Goal: Task Accomplishment & Management: Use online tool/utility

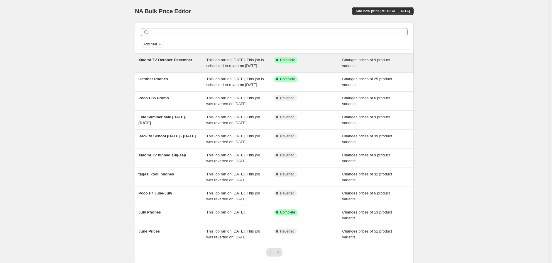
click at [157, 63] on div "Xiaomi TV October-December" at bounding box center [172, 63] width 68 height 12
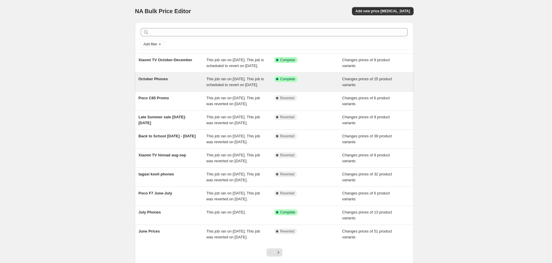
click at [163, 88] on div "October Phones" at bounding box center [172, 82] width 68 height 12
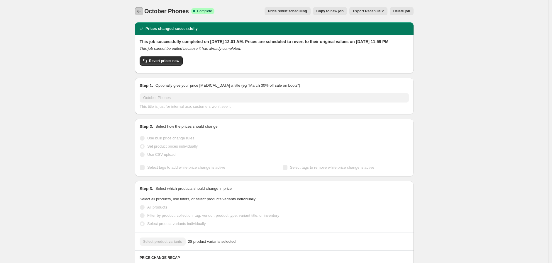
click at [141, 12] on icon "Price change jobs" at bounding box center [139, 11] width 6 height 6
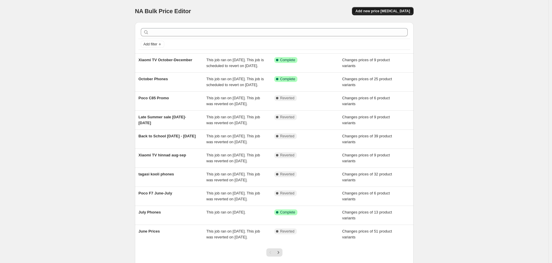
click at [389, 11] on span "Add new price [MEDICAL_DATA]" at bounding box center [382, 11] width 55 height 5
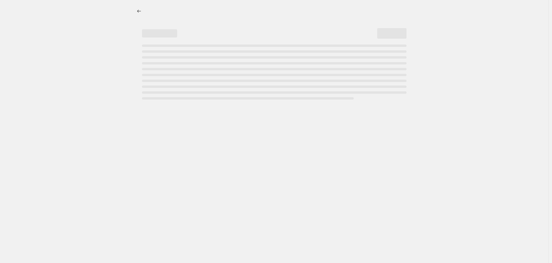
select select "percentage"
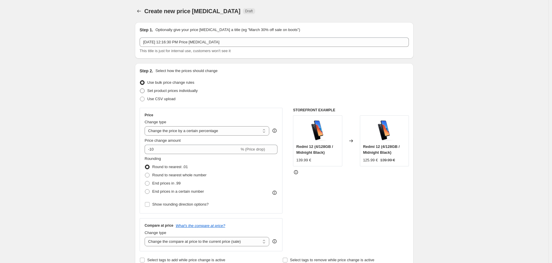
click at [165, 90] on span "Set product prices individually" at bounding box center [172, 91] width 50 height 4
click at [140, 89] on input "Set product prices individually" at bounding box center [140, 89] width 0 height 0
radio input "true"
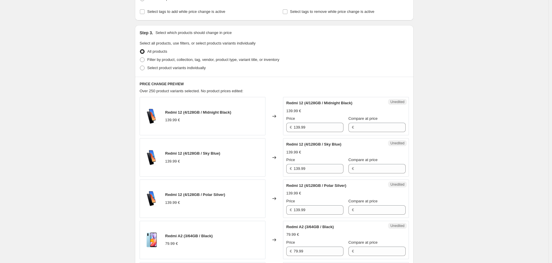
scroll to position [98, 0]
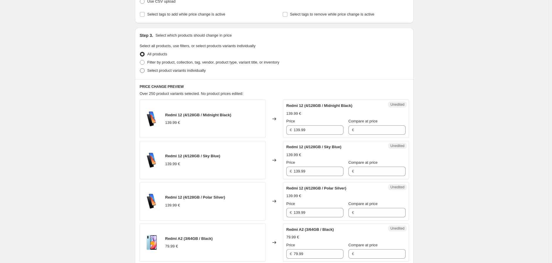
click at [169, 72] on span "Select product variants individually" at bounding box center [176, 70] width 58 height 4
click at [140, 69] on input "Select product variants individually" at bounding box center [140, 68] width 0 height 0
radio input "true"
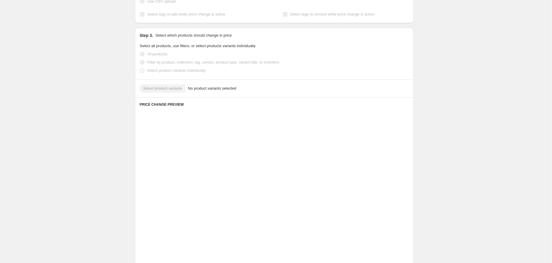
scroll to position [44, 0]
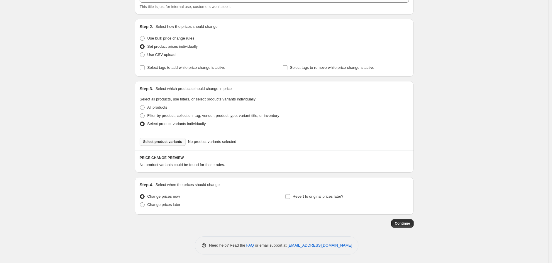
click at [168, 138] on button "Select product variants" at bounding box center [162, 142] width 46 height 8
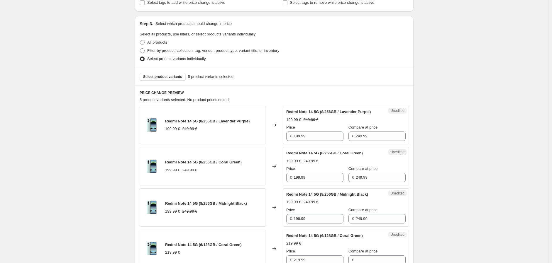
scroll to position [174, 0]
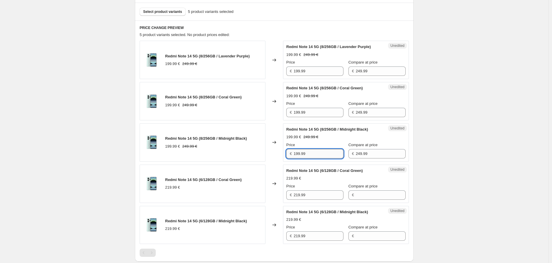
click at [327, 158] on input "199.99" at bounding box center [318, 153] width 50 height 9
type input "219.99"
click at [323, 114] on input "199.99" at bounding box center [318, 112] width 50 height 9
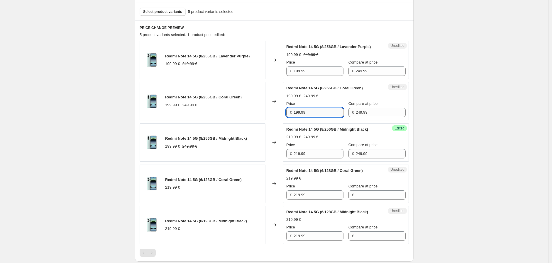
click at [323, 114] on input "199.99" at bounding box center [318, 112] width 50 height 9
type input "219.99"
click at [312, 76] on input "199.99" at bounding box center [318, 71] width 50 height 9
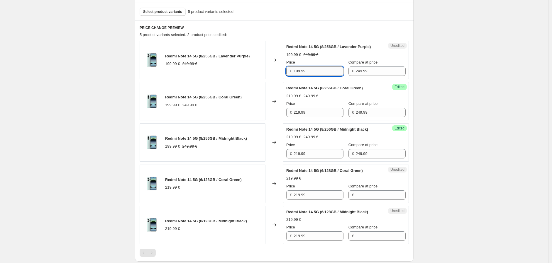
click at [312, 76] on input "199.99" at bounding box center [318, 71] width 50 height 9
type input "219.99"
click at [310, 198] on input "219.99" at bounding box center [318, 194] width 50 height 9
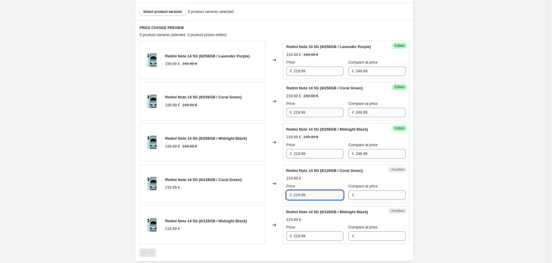
click at [310, 198] on input "219.99" at bounding box center [318, 194] width 50 height 9
type input "199.99"
click at [311, 240] on input "219.99" at bounding box center [318, 236] width 50 height 9
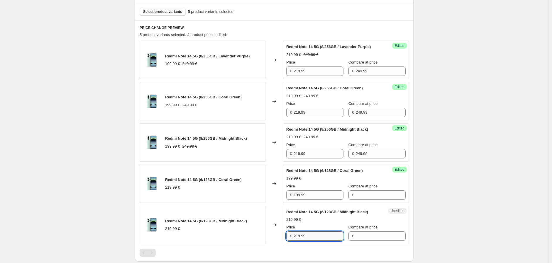
click at [311, 240] on input "219.99" at bounding box center [318, 236] width 50 height 9
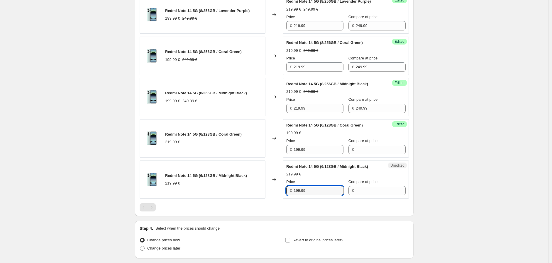
scroll to position [270, 0]
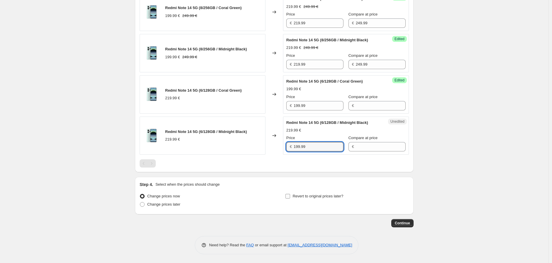
type input "199.99"
click at [292, 197] on label "Revert to original prices later?" at bounding box center [314, 196] width 58 height 8
click at [290, 197] on input "Revert to original prices later?" at bounding box center [287, 196] width 5 height 5
checkbox input "true"
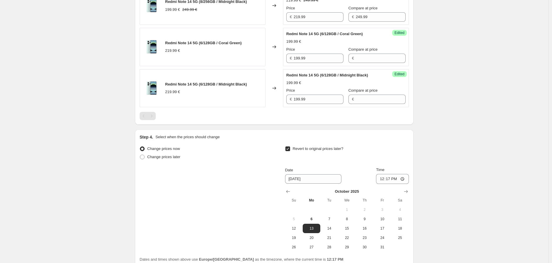
scroll to position [367, 0]
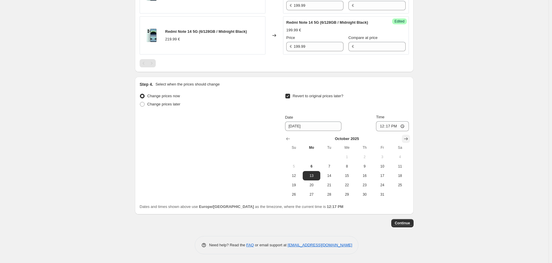
click at [408, 141] on icon "Show next month, November 2025" at bounding box center [406, 139] width 4 height 3
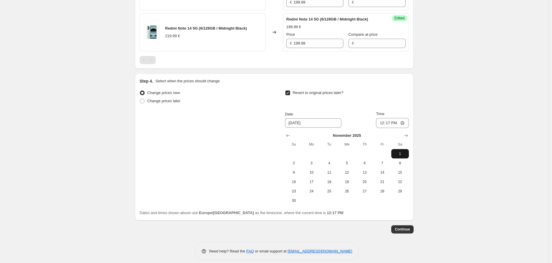
click at [396, 156] on button "1" at bounding box center [400, 153] width 18 height 9
type input "[DATE]"
click at [395, 127] on input "12:17" at bounding box center [392, 123] width 33 height 10
click at [392, 128] on input "12:17" at bounding box center [392, 123] width 33 height 10
type input "00:01"
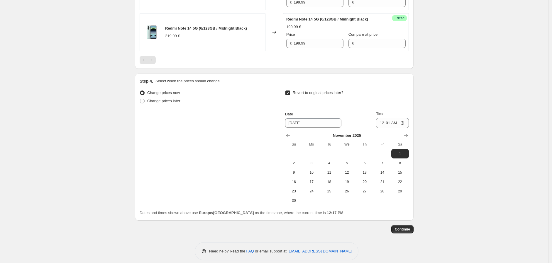
click at [402, 232] on span "Continue" at bounding box center [401, 229] width 15 height 5
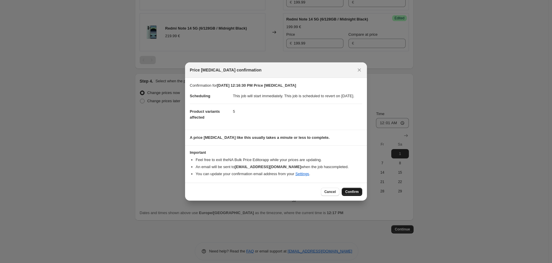
click at [353, 194] on span "Confirm" at bounding box center [351, 192] width 13 height 5
